Goal: Information Seeking & Learning: Learn about a topic

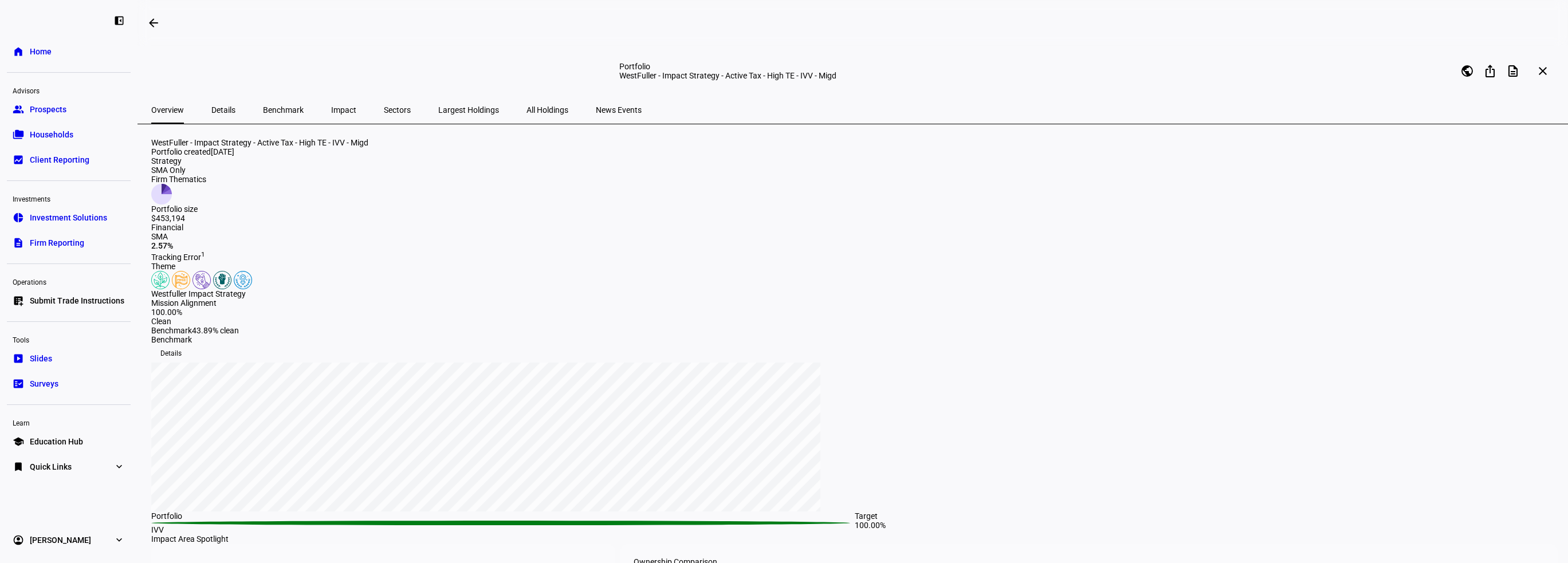
click at [526, 114] on span "All Holdings" at bounding box center [547, 110] width 42 height 8
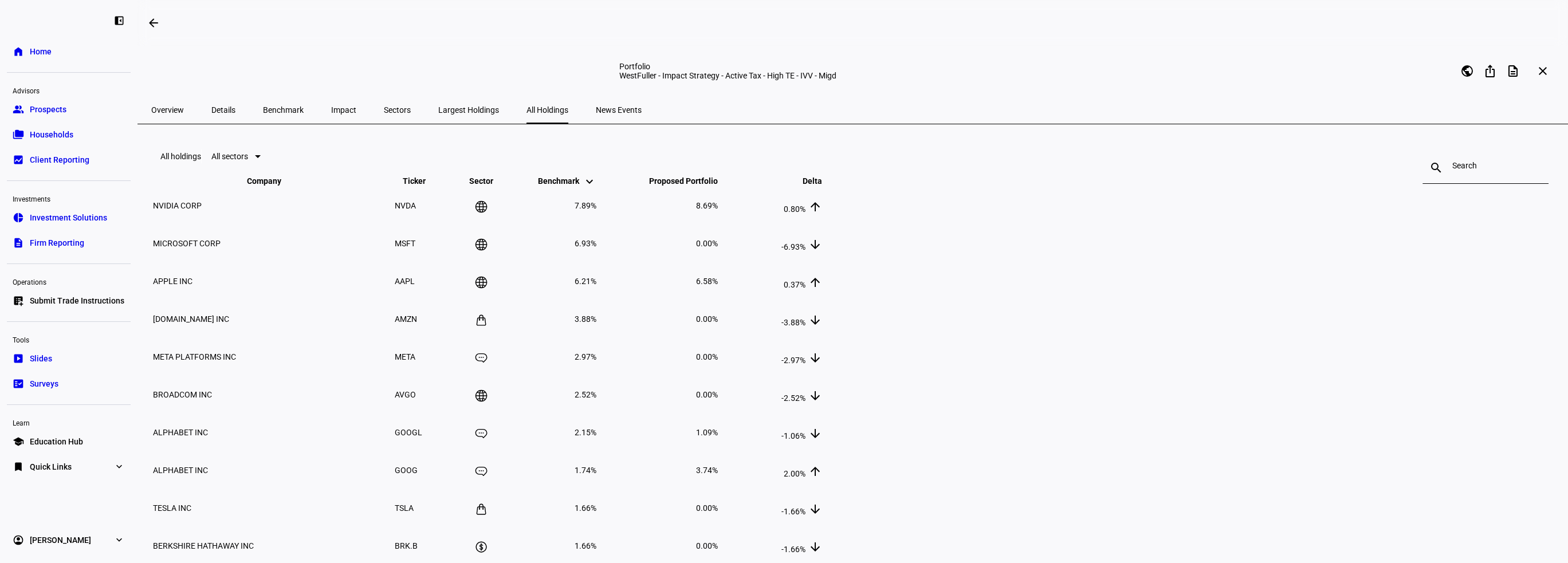
scroll to position [57, 0]
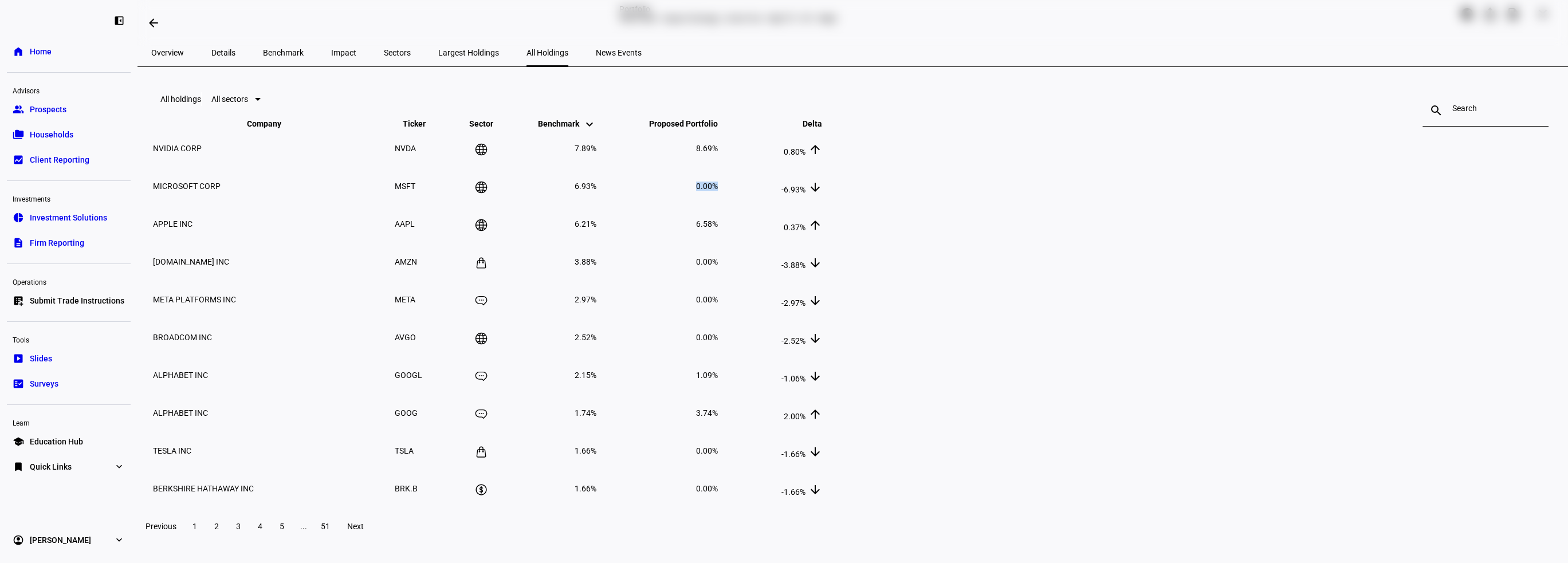
drag, startPoint x: 1081, startPoint y: 247, endPoint x: 1016, endPoint y: 251, distance: 65.1
click at [822, 204] on tr "MICROSOFT CORP MSFT 6.93% 0.00% -6.93% arrow_downward" at bounding box center [487, 187] width 671 height 37
drag, startPoint x: 1081, startPoint y: 320, endPoint x: 1020, endPoint y: 341, distance: 64.5
click at [822, 280] on tr "AMAZON.COM INC AMZN 3.88% 0.00% -3.88% arrow_downward" at bounding box center [487, 262] width 671 height 37
drag, startPoint x: 1063, startPoint y: 357, endPoint x: 1091, endPoint y: 363, distance: 28.6
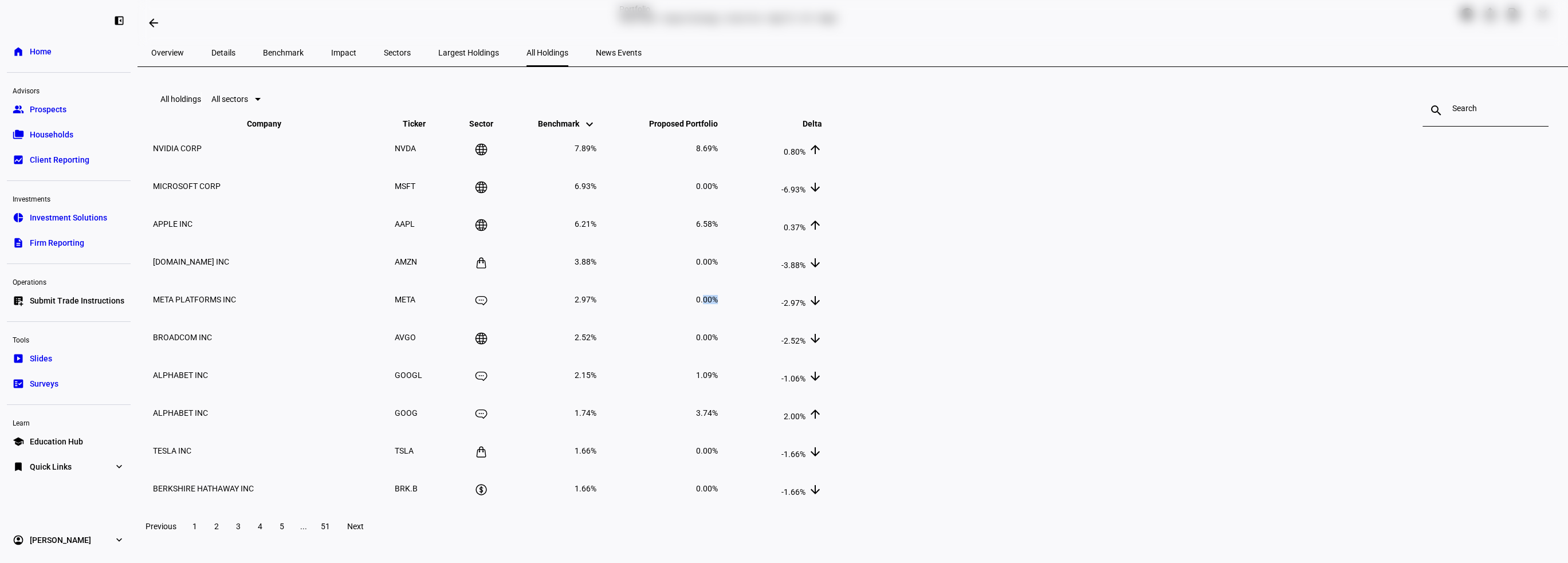
click at [822, 318] on tr "META PLATFORMS INC META 2.97% 0.00% -2.97% arrow_downward" at bounding box center [487, 299] width 671 height 37
drag, startPoint x: 1052, startPoint y: 394, endPoint x: 1000, endPoint y: 391, distance: 52.1
click at [718, 355] on td "0.00%" at bounding box center [658, 338] width 120 height 37
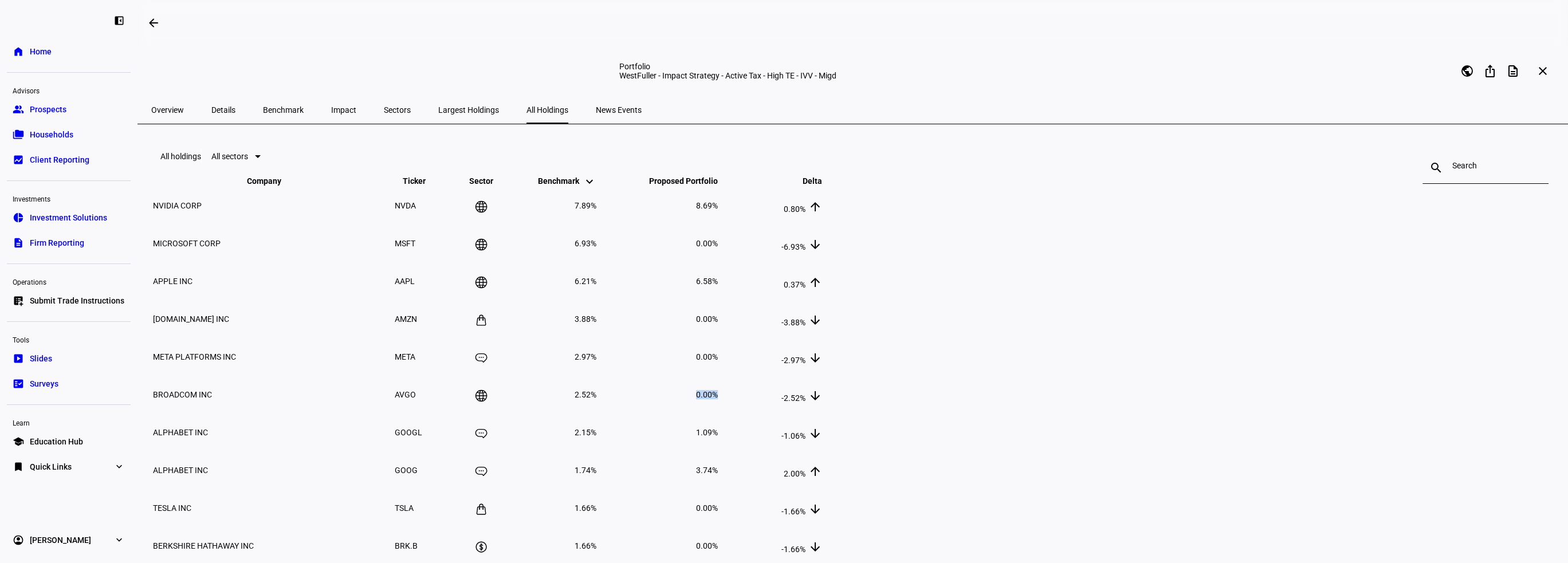
scroll to position [115, 0]
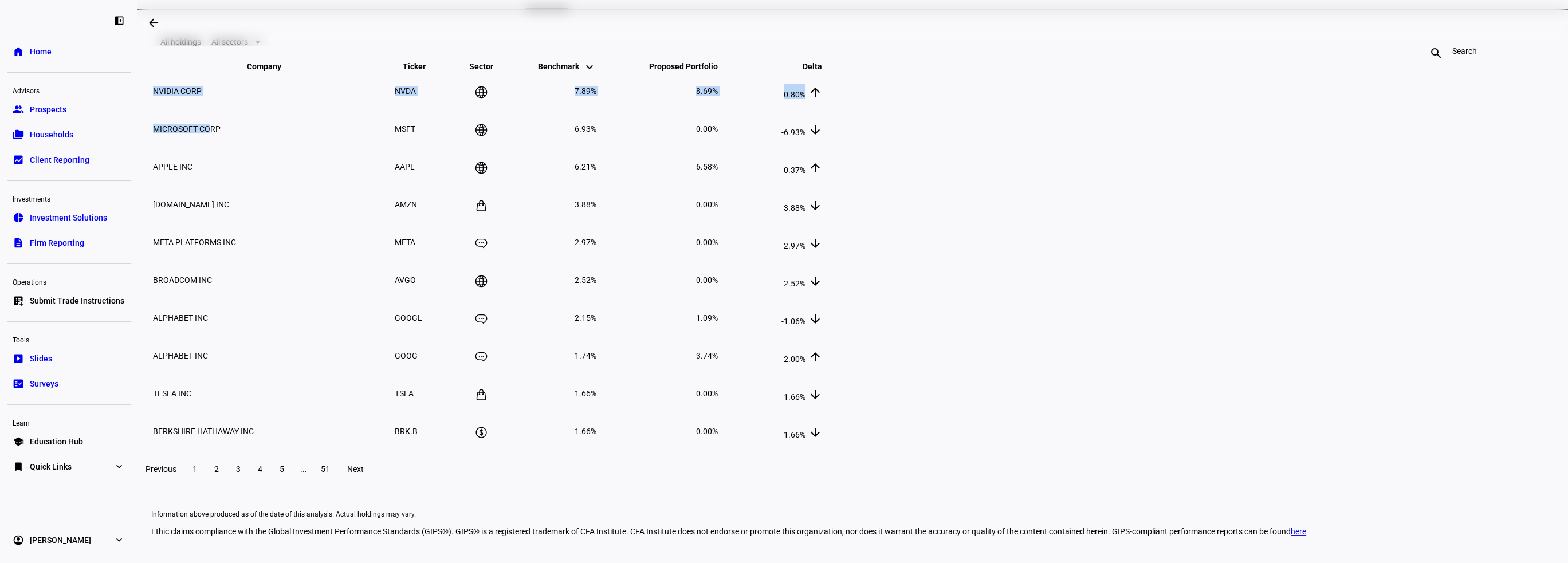
drag, startPoint x: 589, startPoint y: 188, endPoint x: 515, endPoint y: 186, distance: 74.0
click at [515, 186] on div "All holdings All sectors search close Company keyboard_arrow_down keyboard_arro…" at bounding box center [854, 255] width 1406 height 464
click at [718, 223] on td "0.00%" at bounding box center [658, 204] width 120 height 37
drag, startPoint x: 582, startPoint y: 258, endPoint x: 644, endPoint y: 264, distance: 62.3
click at [393, 223] on td "AMAZON.COM INC" at bounding box center [273, 204] width 241 height 37
